Goal: Task Accomplishment & Management: Manage account settings

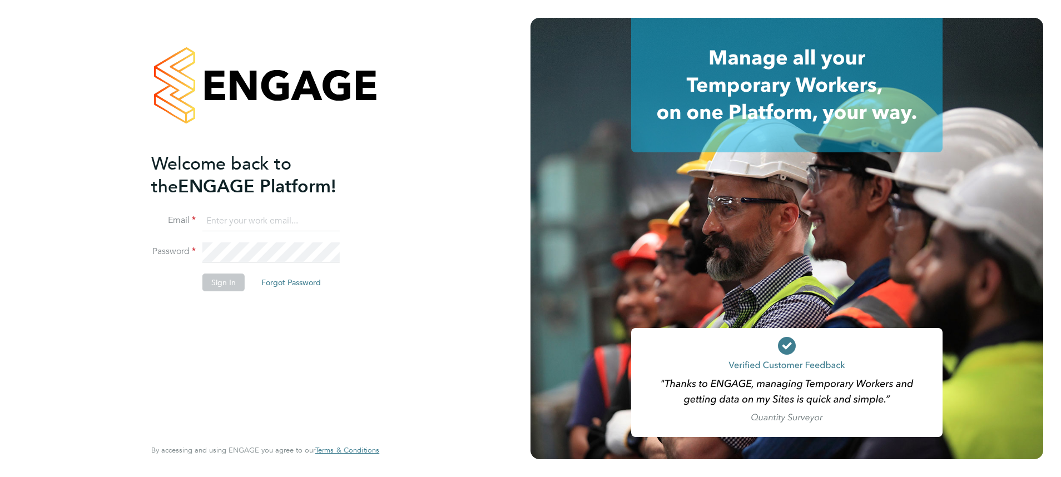
type input "[EMAIL_ADDRESS][PERSON_NAME][DOMAIN_NAME]"
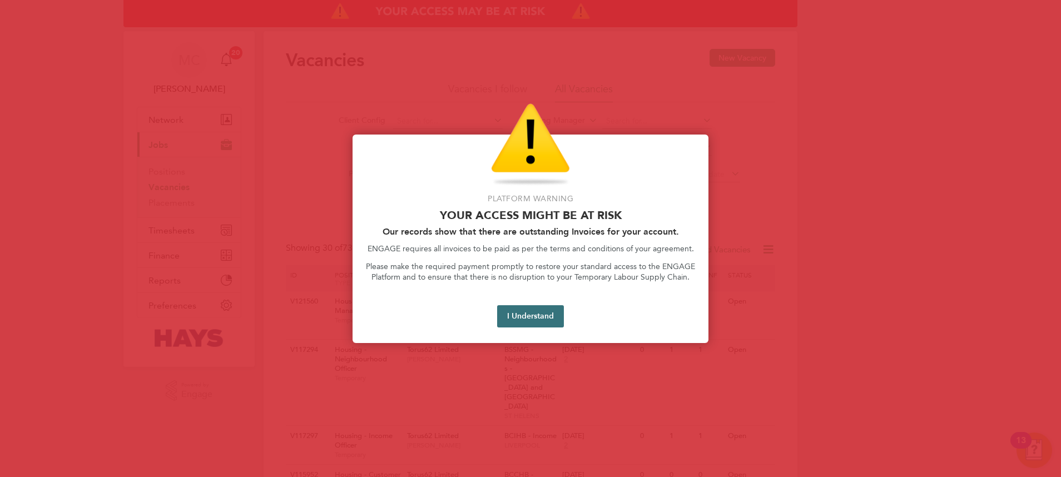
click at [512, 311] on button "I Understand" at bounding box center [530, 316] width 67 height 22
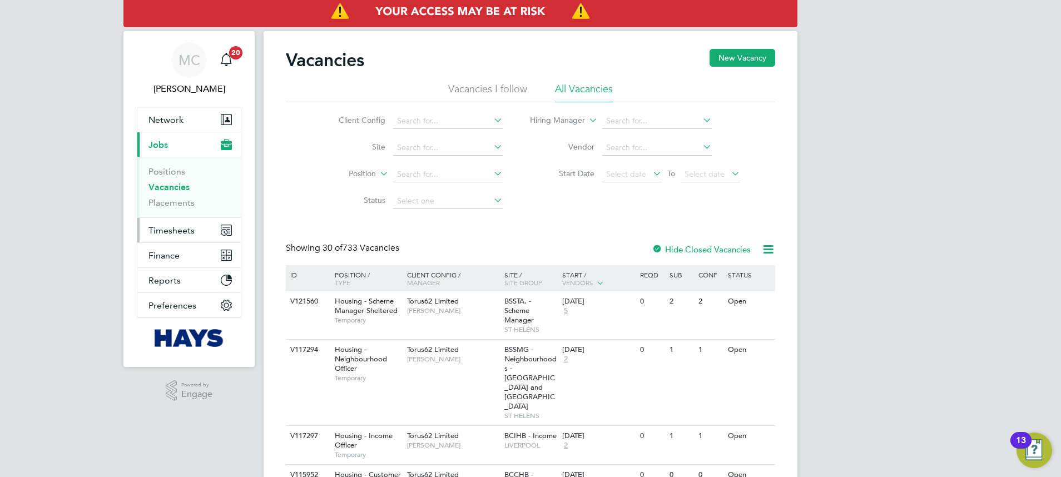
click at [173, 231] on span "Timesheets" at bounding box center [171, 230] width 46 height 11
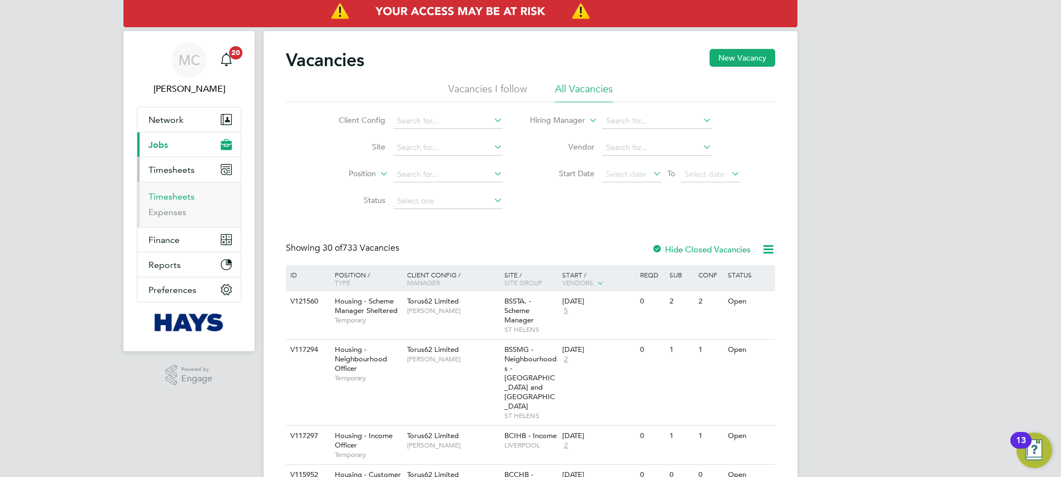
click at [163, 197] on link "Timesheets" at bounding box center [171, 196] width 46 height 11
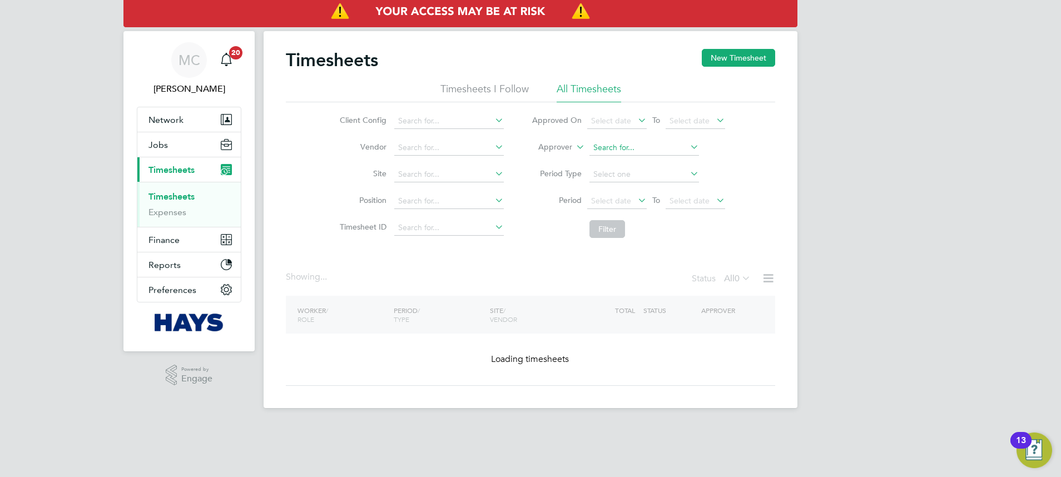
click at [605, 147] on input at bounding box center [644, 148] width 110 height 16
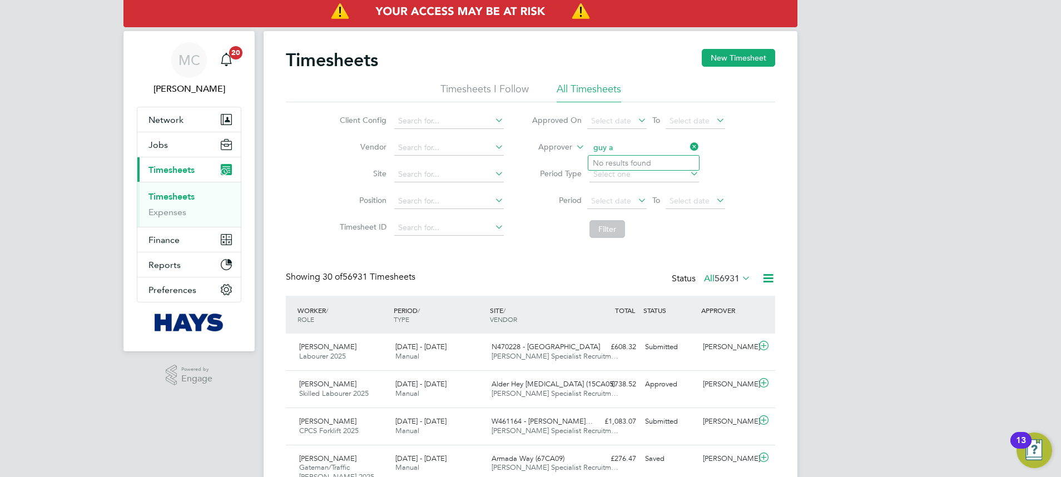
type input "guy a"
click at [568, 149] on label "Approver" at bounding box center [547, 147] width 50 height 11
click at [556, 161] on li "Worker" at bounding box center [544, 160] width 55 height 14
click at [610, 141] on input at bounding box center [644, 148] width 110 height 16
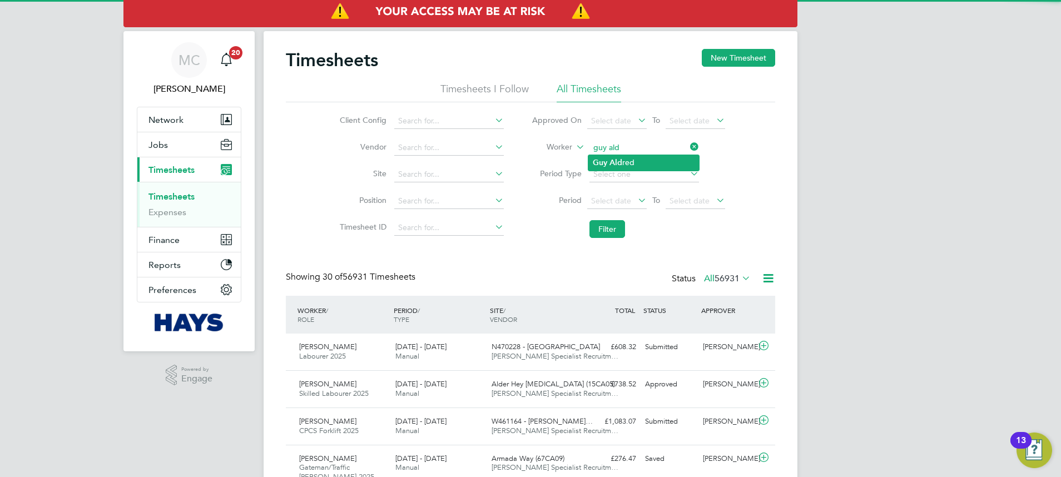
click at [627, 158] on li "Guy Ald red" at bounding box center [643, 162] width 111 height 15
type input "Guy Aldred"
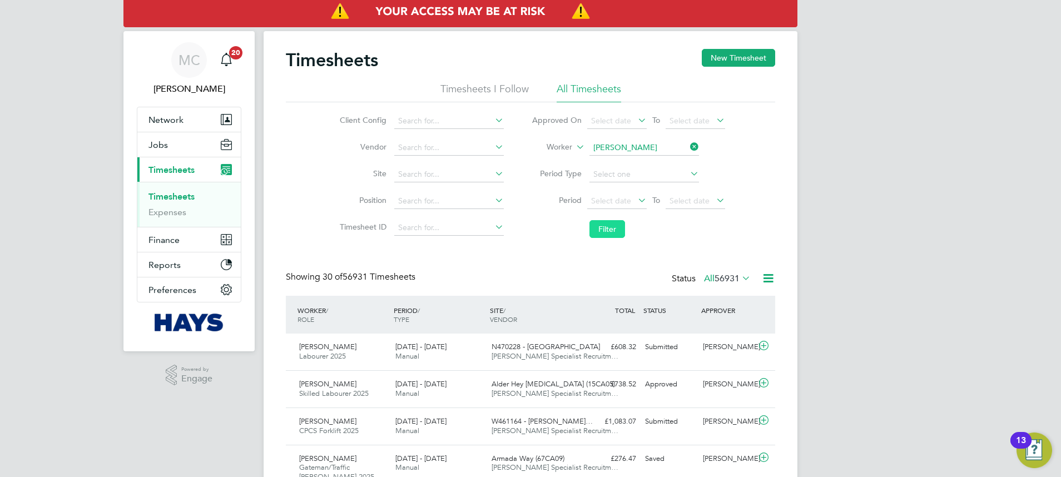
click at [620, 232] on button "Filter" at bounding box center [607, 229] width 36 height 18
click at [483, 346] on div "16 - 22 Aug 2025 Manual" at bounding box center [439, 352] width 96 height 28
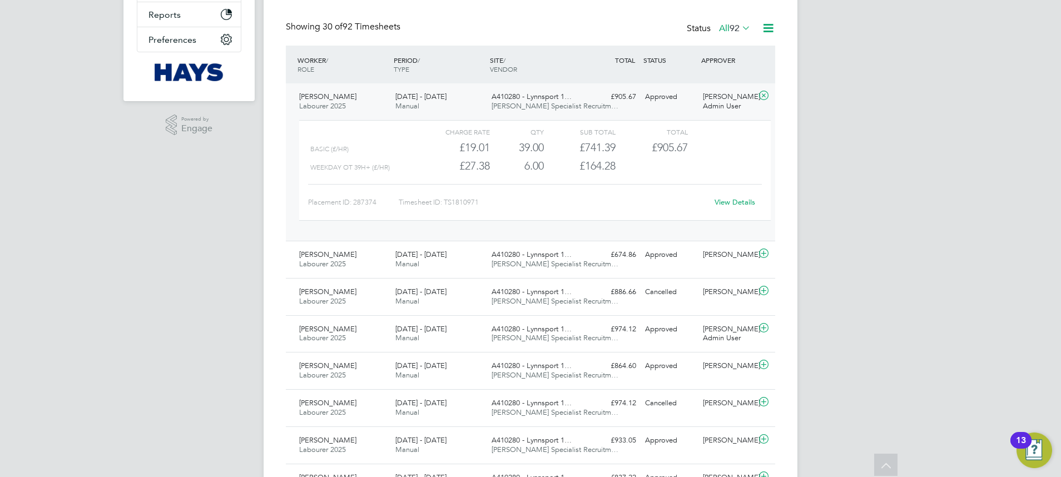
click at [732, 203] on link "View Details" at bounding box center [734, 201] width 41 height 9
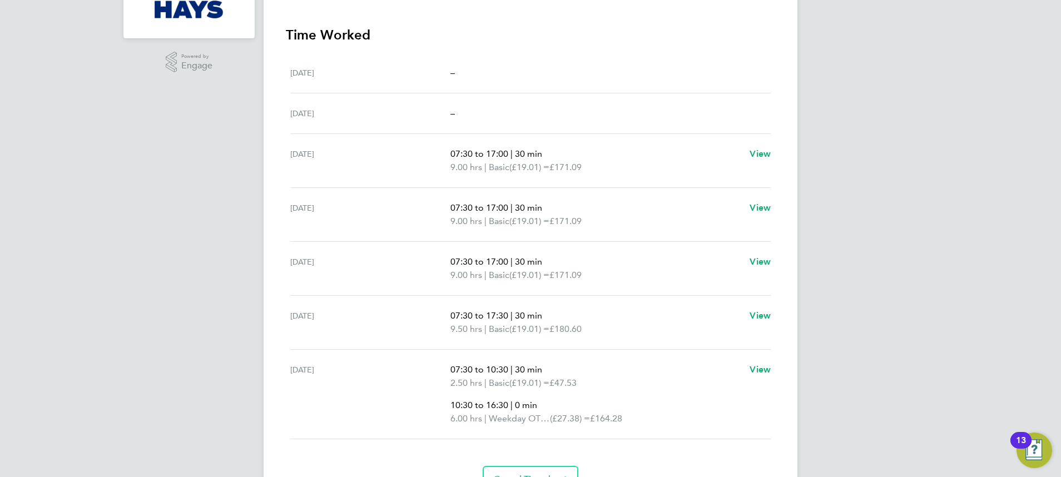
scroll to position [334, 0]
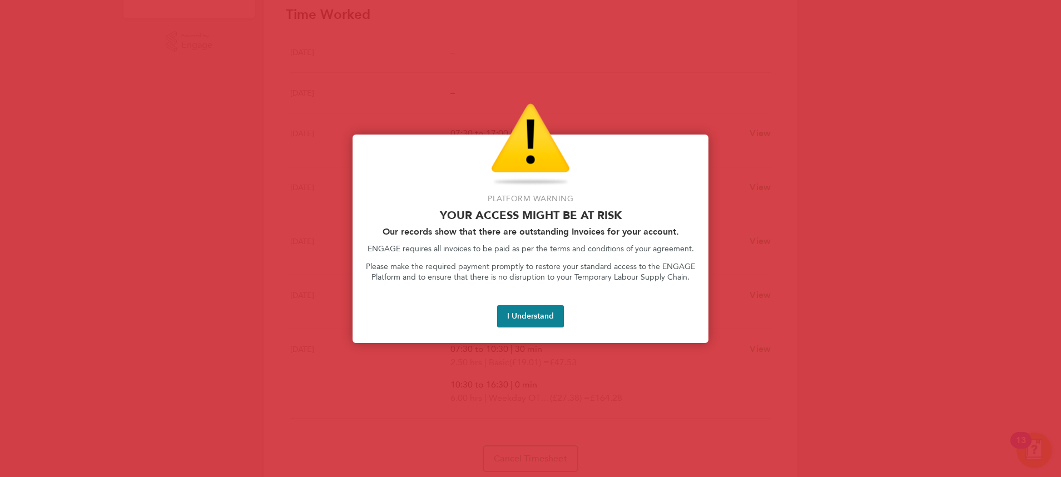
click at [547, 297] on div "Platform Warning Your access might be at risk Our records show that there are o…" at bounding box center [530, 239] width 356 height 208
click at [544, 307] on button "I Understand" at bounding box center [530, 316] width 67 height 22
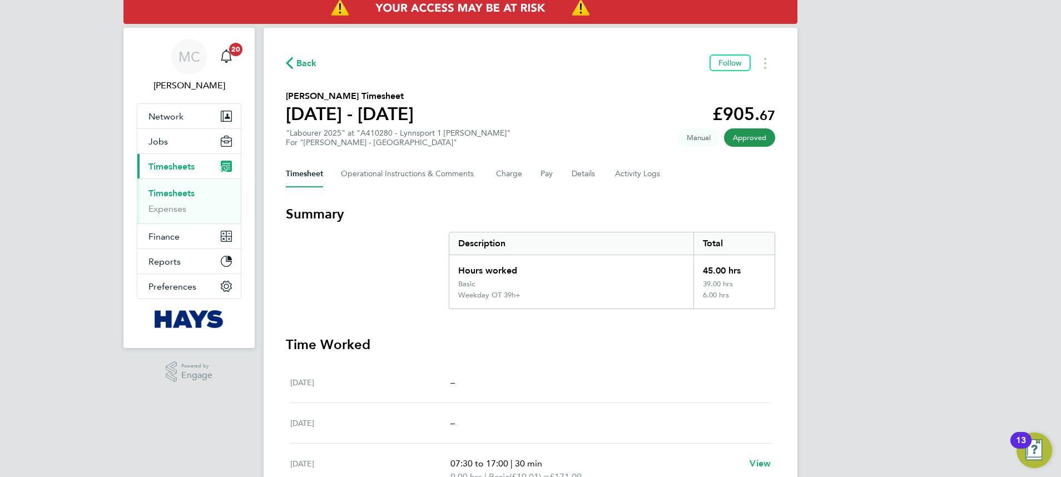
scroll to position [0, 0]
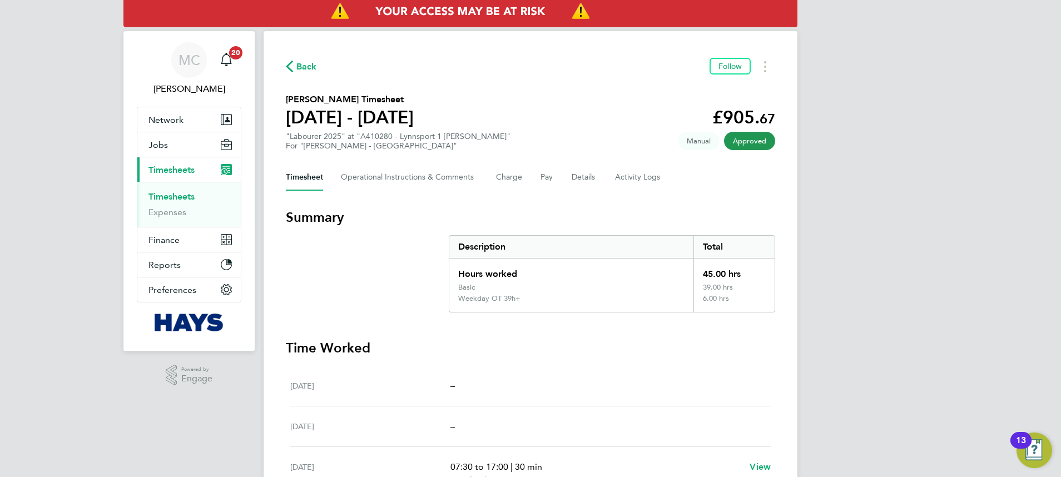
click at [180, 174] on span "Timesheets" at bounding box center [171, 170] width 46 height 11
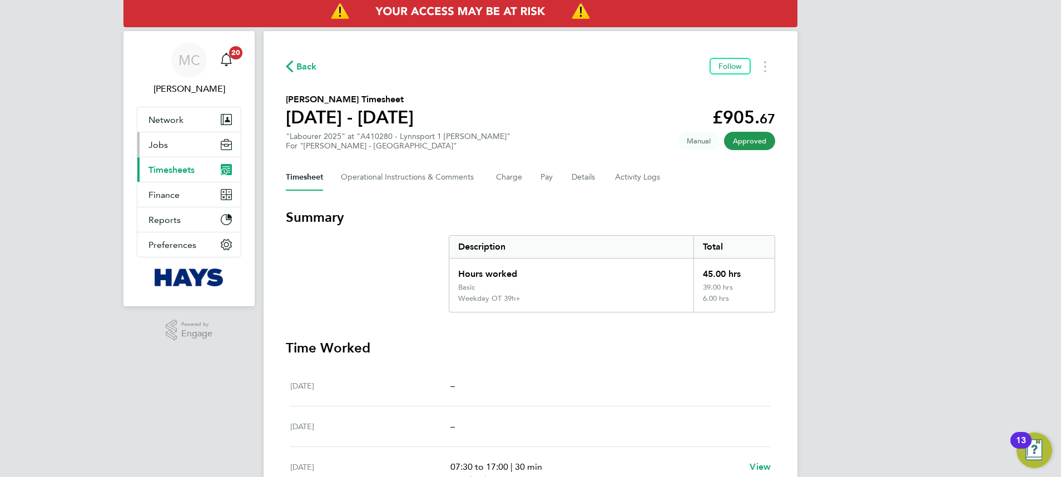
click at [163, 150] on button "Jobs" at bounding box center [188, 144] width 103 height 24
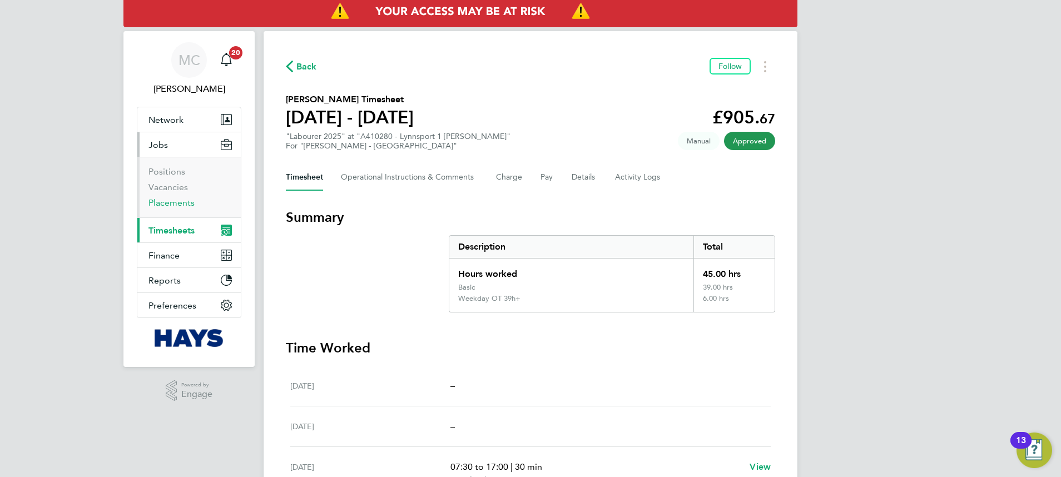
click at [178, 201] on link "Placements" at bounding box center [171, 202] width 46 height 11
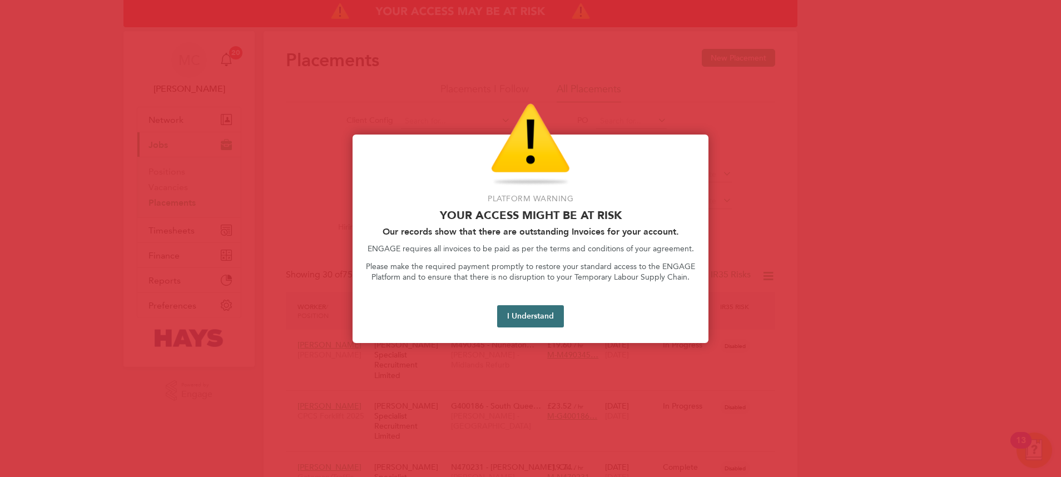
click at [557, 319] on button "I Understand" at bounding box center [530, 316] width 67 height 22
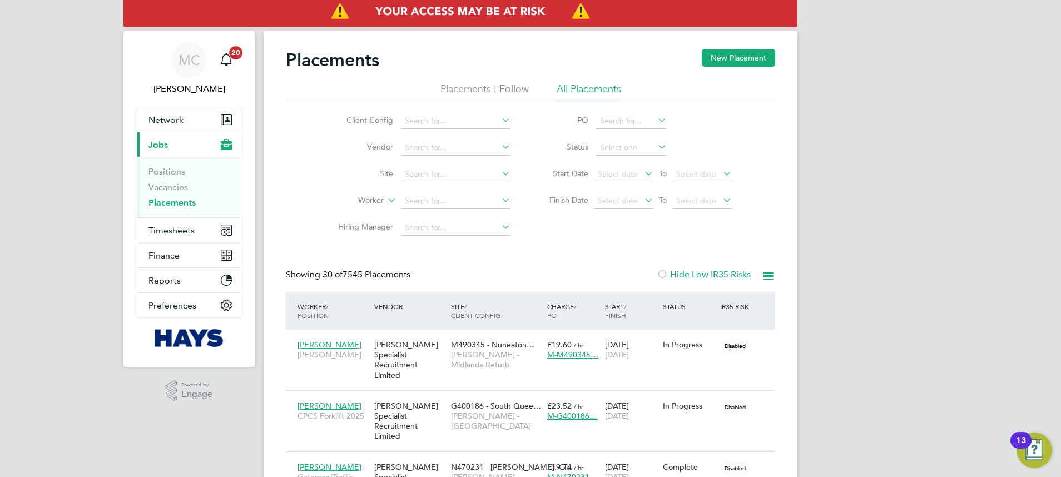
click at [171, 200] on link "Placements" at bounding box center [171, 202] width 47 height 11
click at [429, 193] on input at bounding box center [456, 201] width 110 height 16
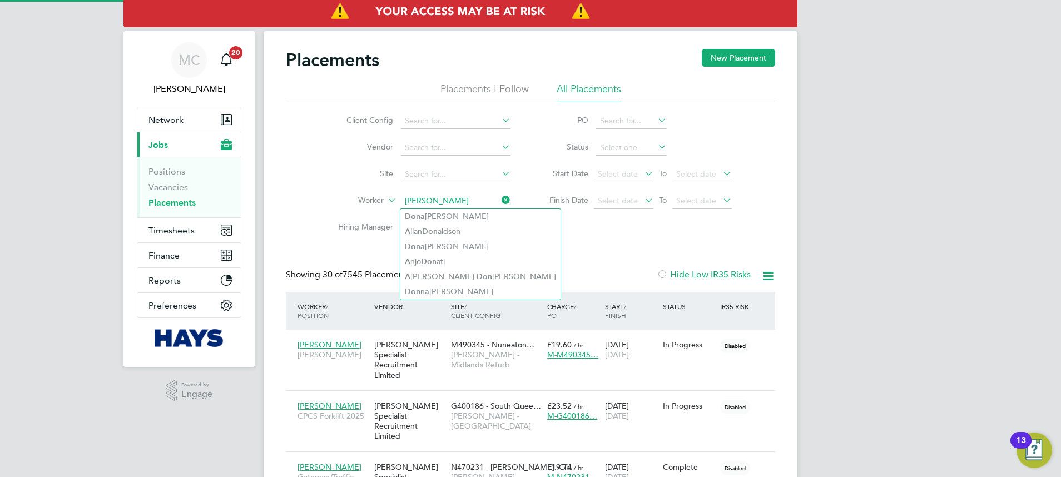
click at [454, 218] on li "Don a ld Akim" at bounding box center [480, 216] width 160 height 15
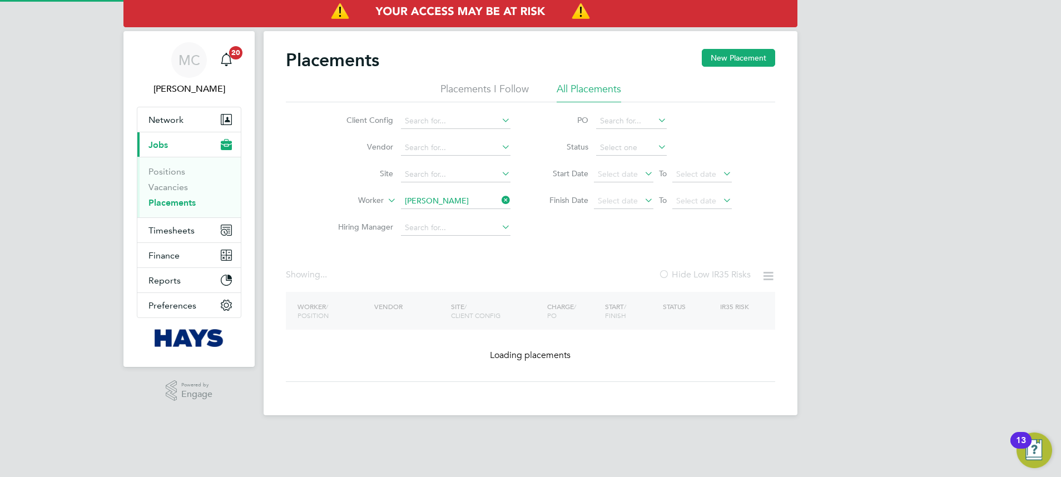
type input "[PERSON_NAME]"
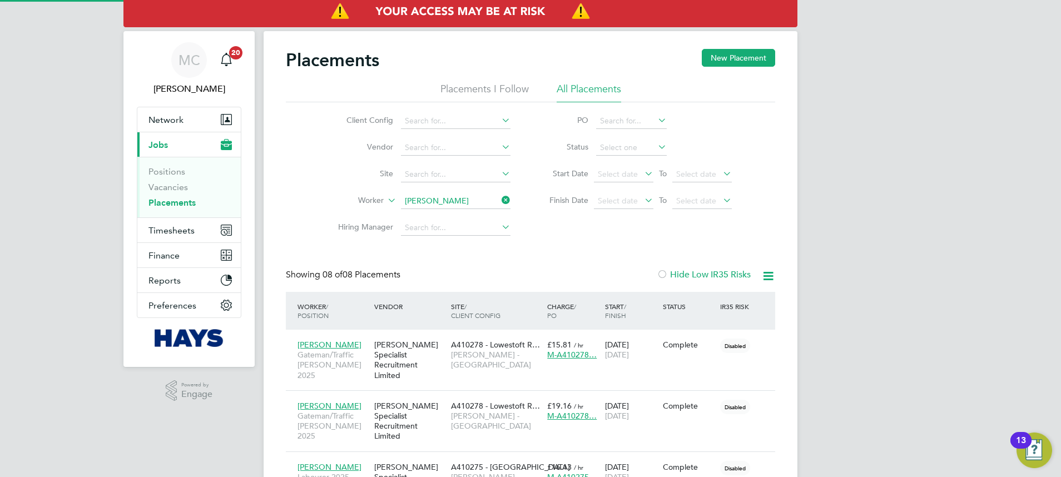
scroll to position [32, 97]
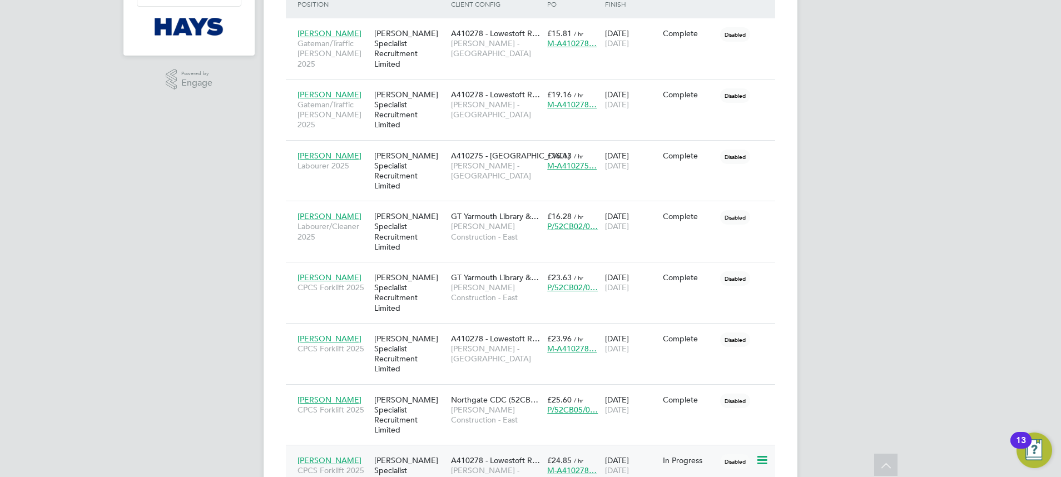
click at [496, 465] on span "[PERSON_NAME] - [GEOGRAPHIC_DATA]" at bounding box center [496, 475] width 91 height 20
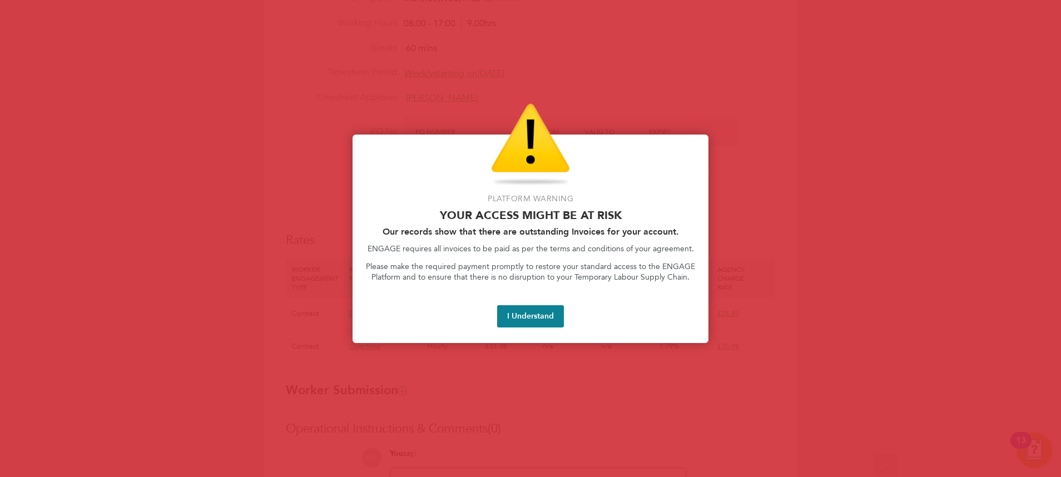
click at [526, 320] on button "I Understand" at bounding box center [530, 316] width 67 height 22
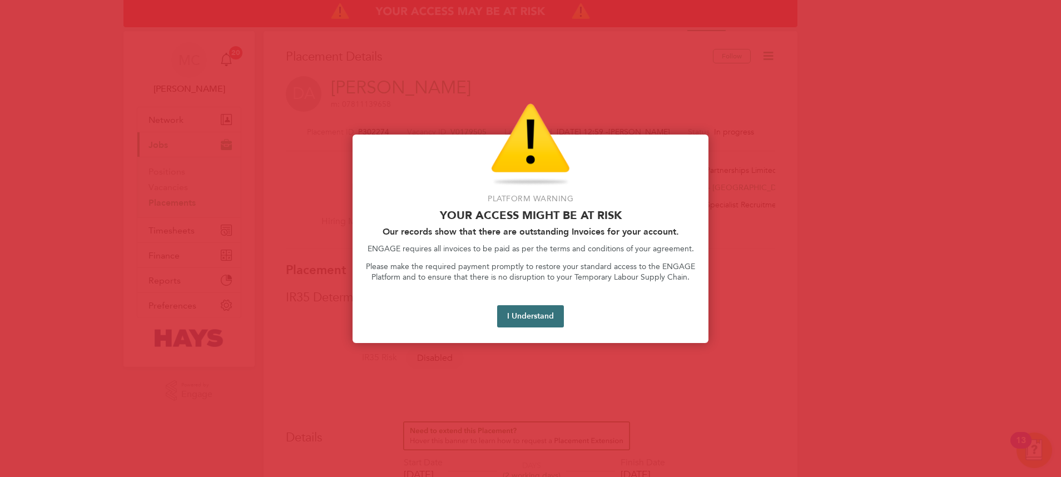
click at [549, 312] on button "I Understand" at bounding box center [530, 316] width 67 height 22
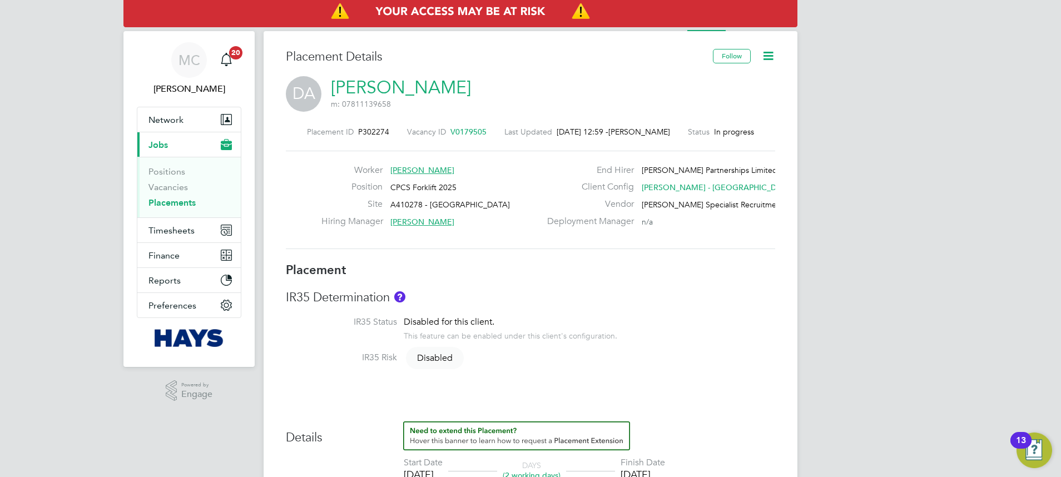
click at [765, 57] on icon at bounding box center [768, 56] width 14 height 14
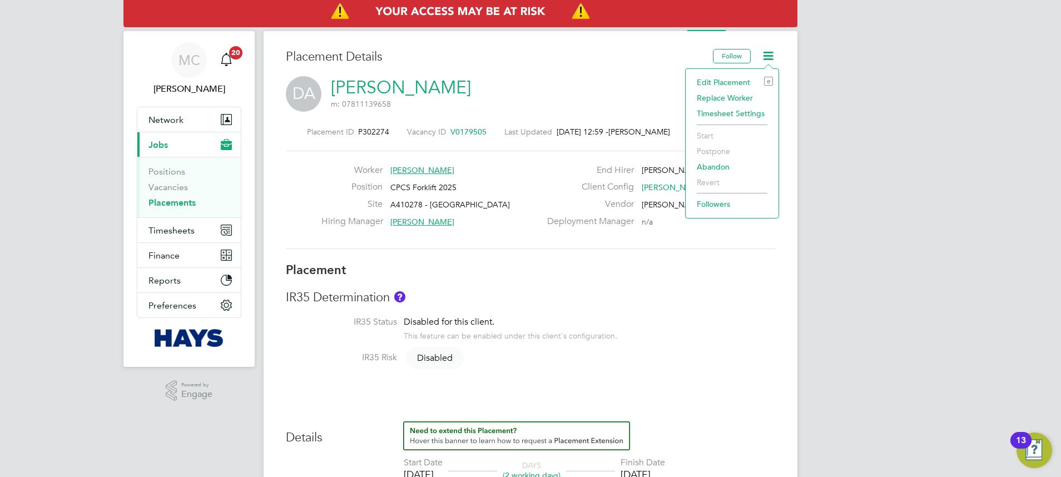
click at [725, 82] on li "Edit Placement e" at bounding box center [732, 82] width 82 height 16
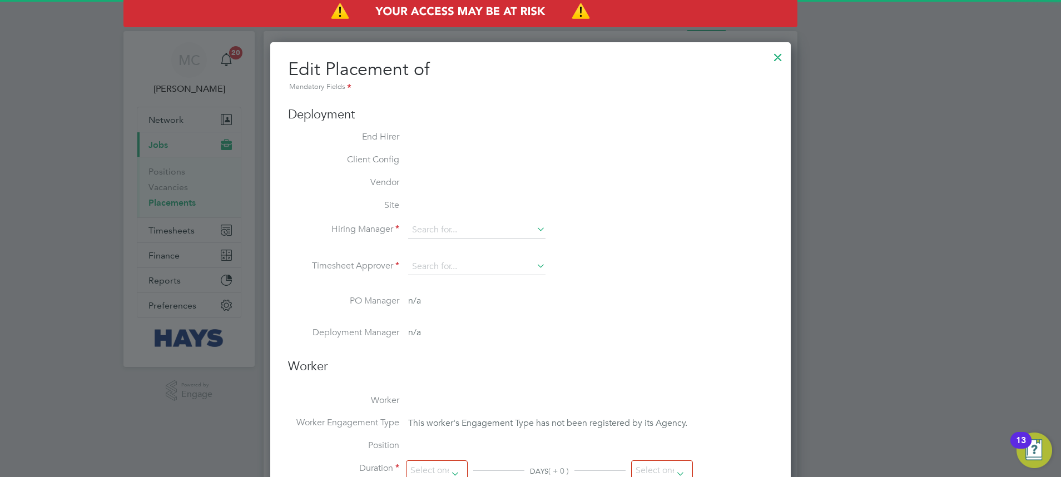
scroll to position [23, 485]
type input "[PERSON_NAME]"
type input "[DATE]"
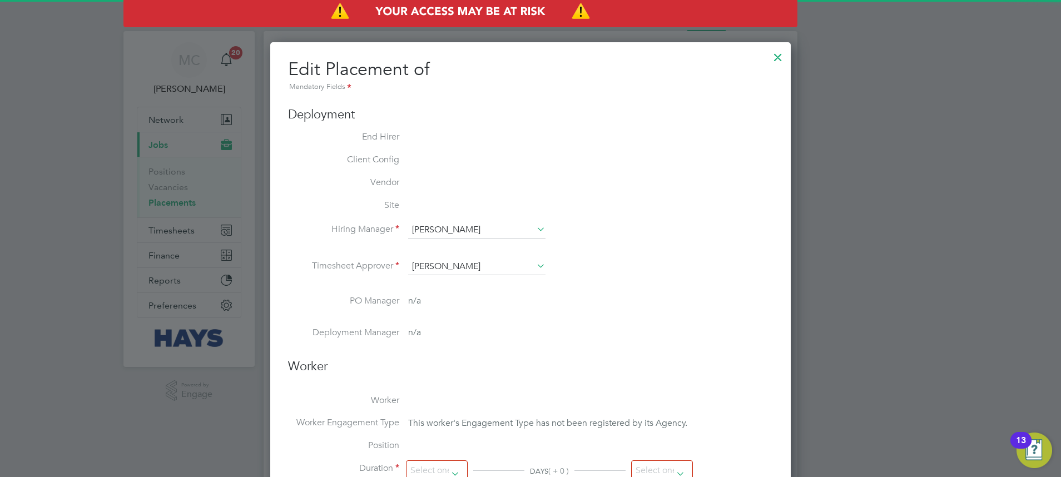
type input "08:00"
type input "17:00"
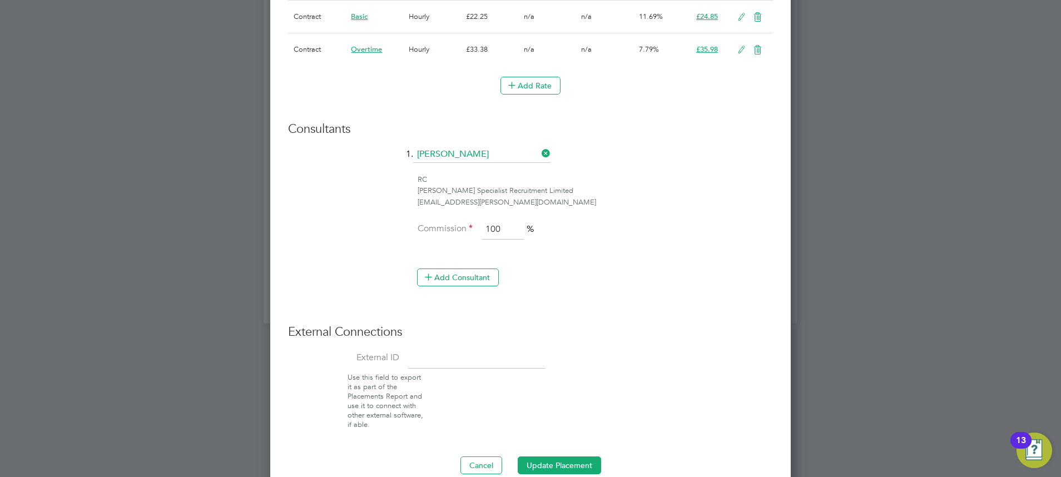
scroll to position [816, 0]
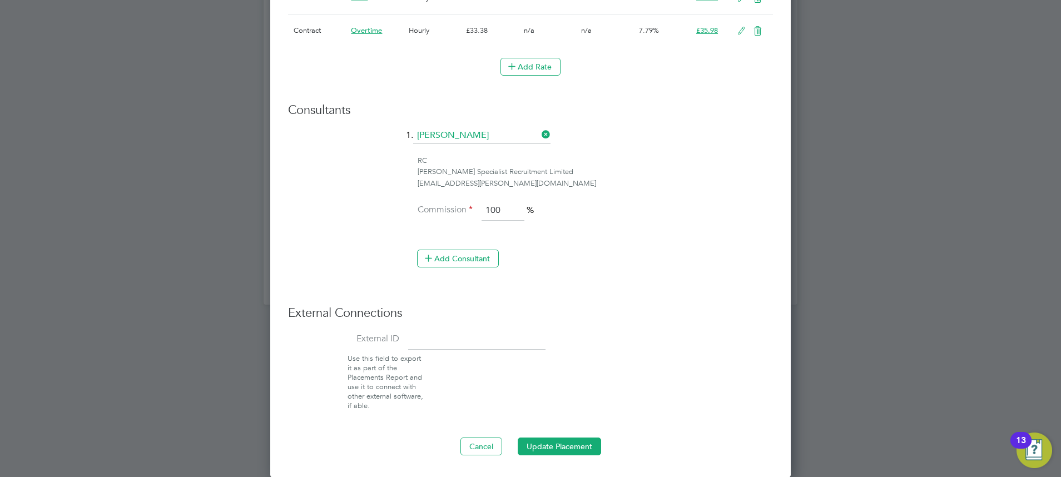
click at [436, 339] on input at bounding box center [476, 340] width 137 height 20
paste input "30643454"
type input "30643454"
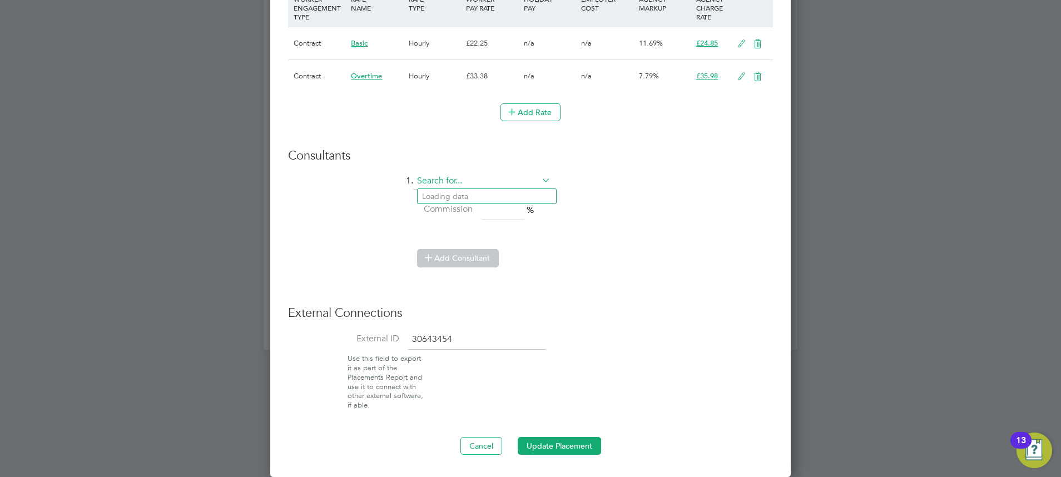
scroll to position [1206, 521]
click at [473, 200] on li "[PERSON_NAME] leton" at bounding box center [487, 197] width 138 height 15
type input "[PERSON_NAME]"
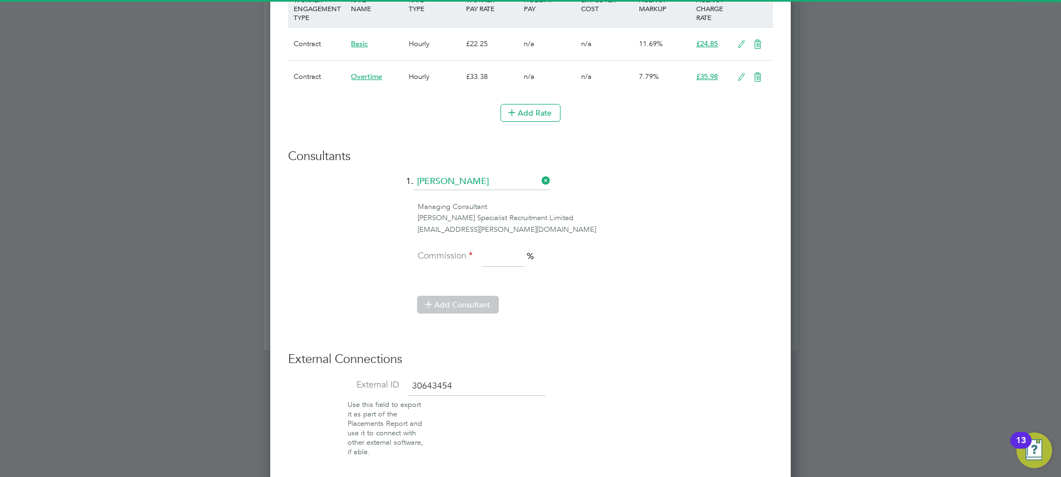
scroll to position [1251, 521]
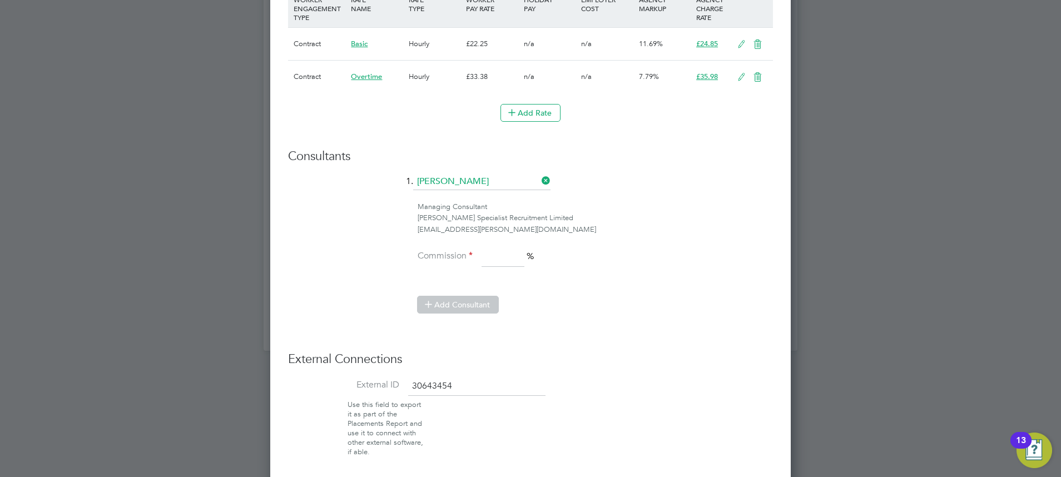
drag, startPoint x: 521, startPoint y: 260, endPoint x: 524, endPoint y: 254, distance: 7.2
click at [521, 260] on input at bounding box center [502, 257] width 43 height 20
type input "100"
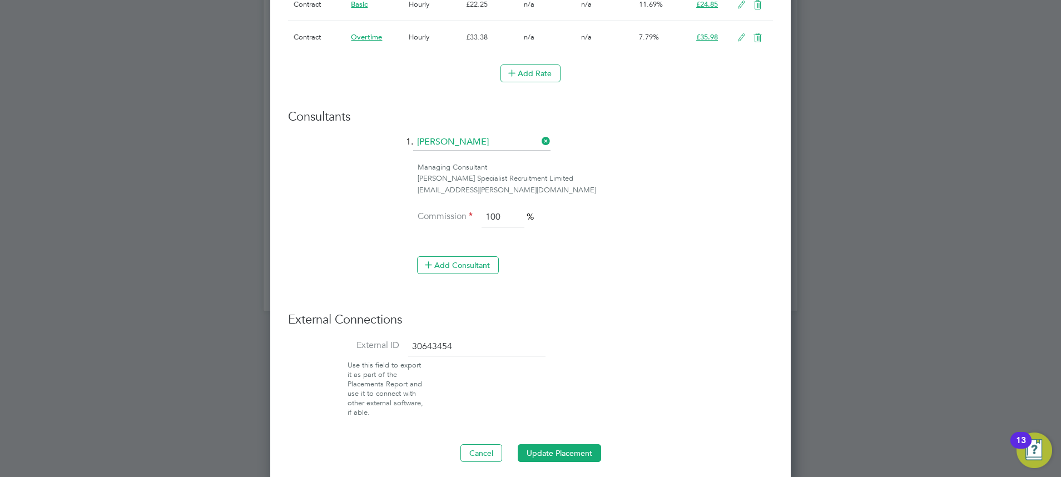
scroll to position [816, 0]
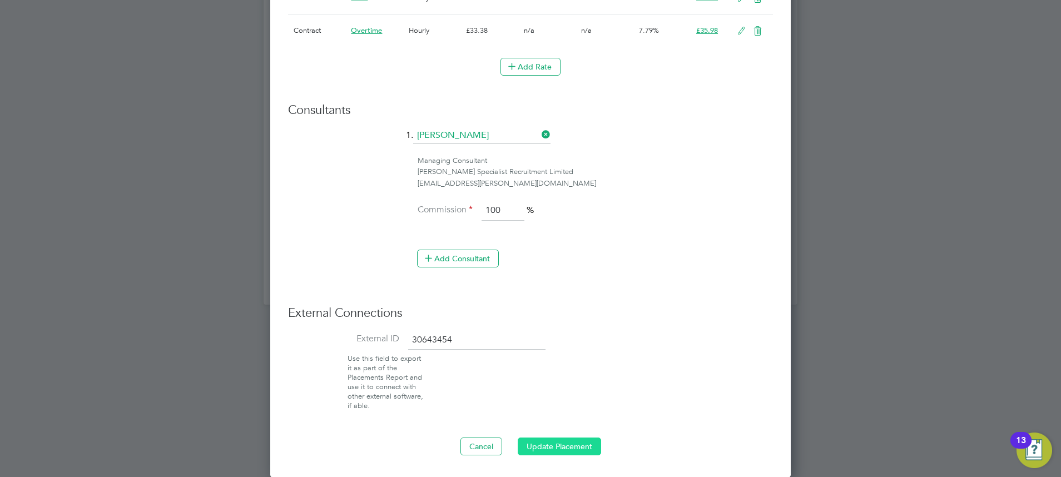
click at [545, 452] on button "Update Placement" at bounding box center [559, 447] width 83 height 18
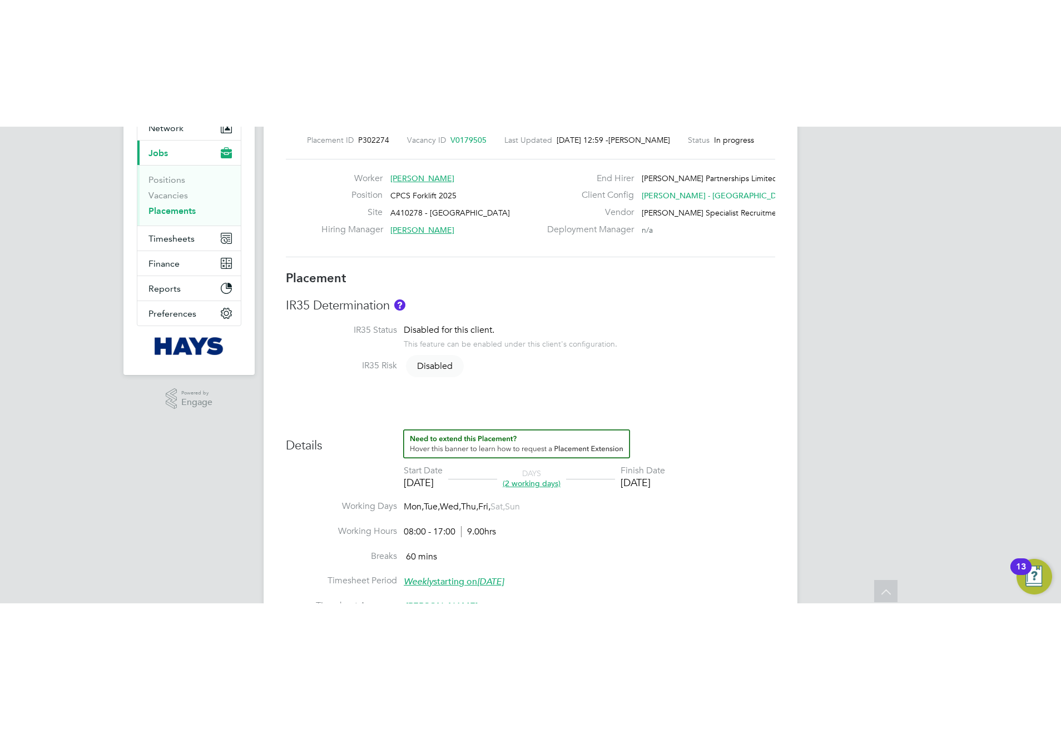
scroll to position [0, 0]
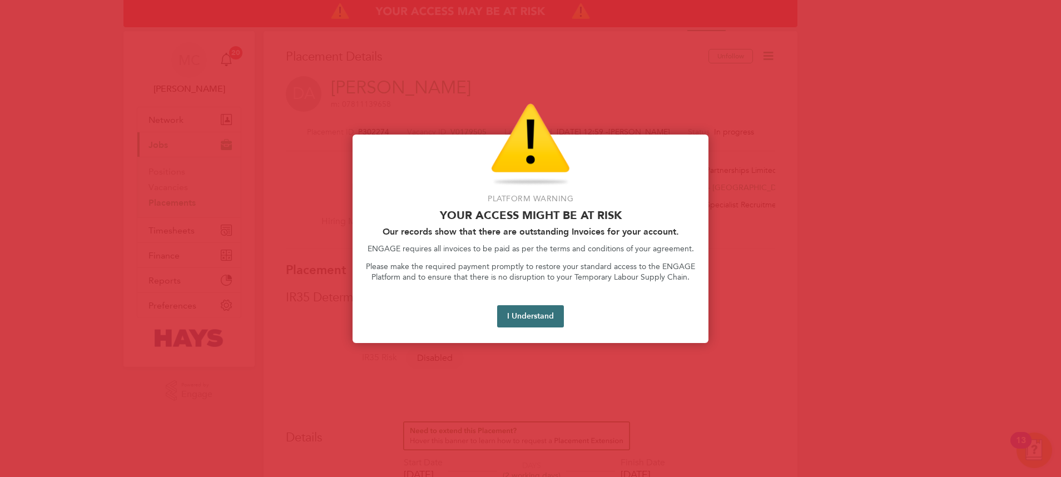
click at [539, 316] on button "I Understand" at bounding box center [530, 316] width 67 height 22
click at [528, 316] on button "I Understand" at bounding box center [530, 316] width 67 height 22
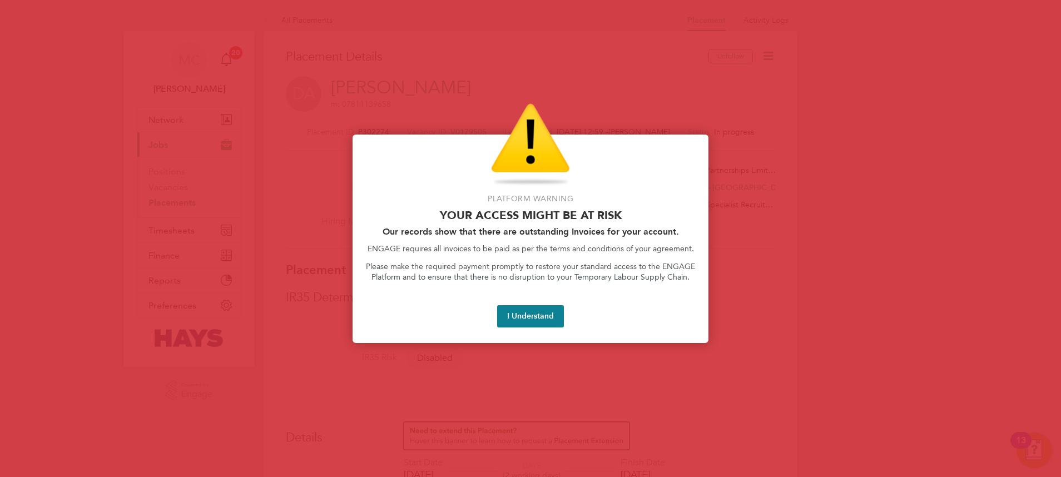
scroll to position [18, 177]
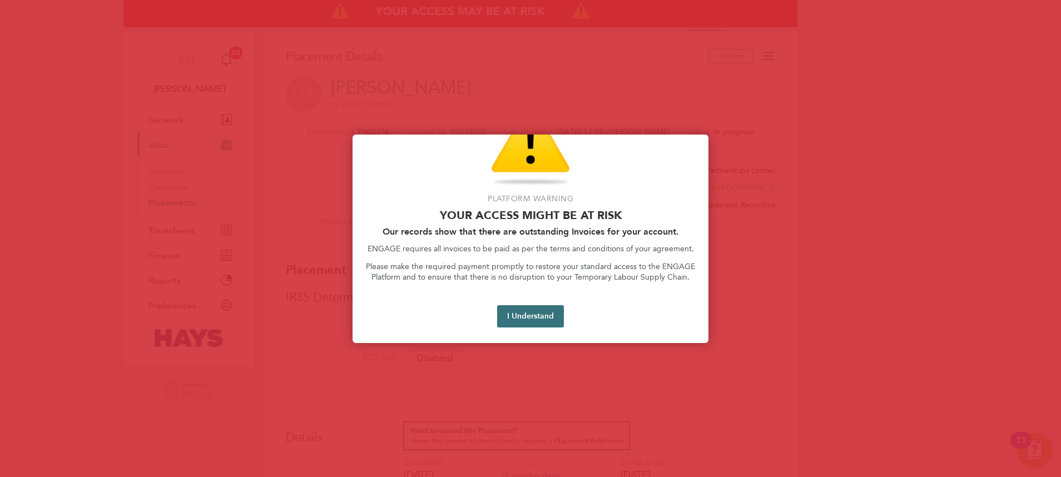
click at [528, 320] on button "I Understand" at bounding box center [530, 316] width 67 height 22
